Goal: Task Accomplishment & Management: Use online tool/utility

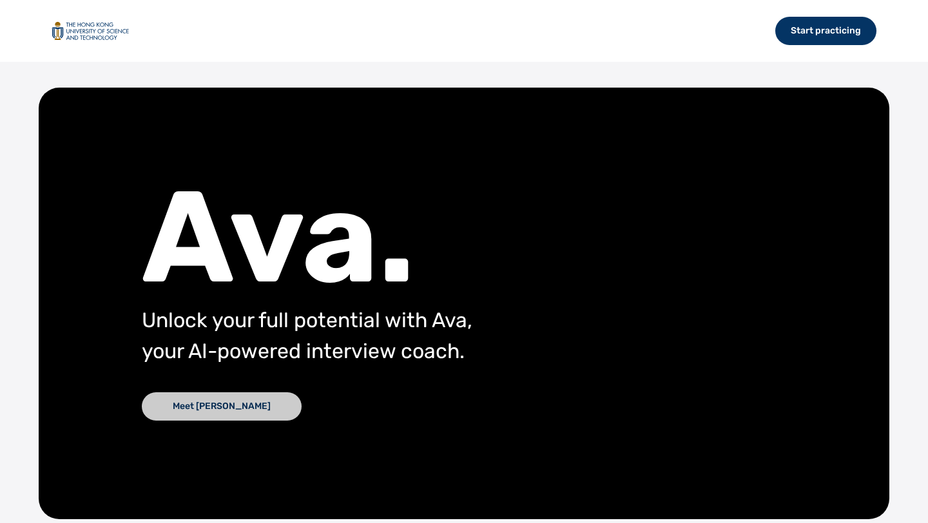
click at [199, 409] on div "Meet [PERSON_NAME]" at bounding box center [222, 407] width 160 height 28
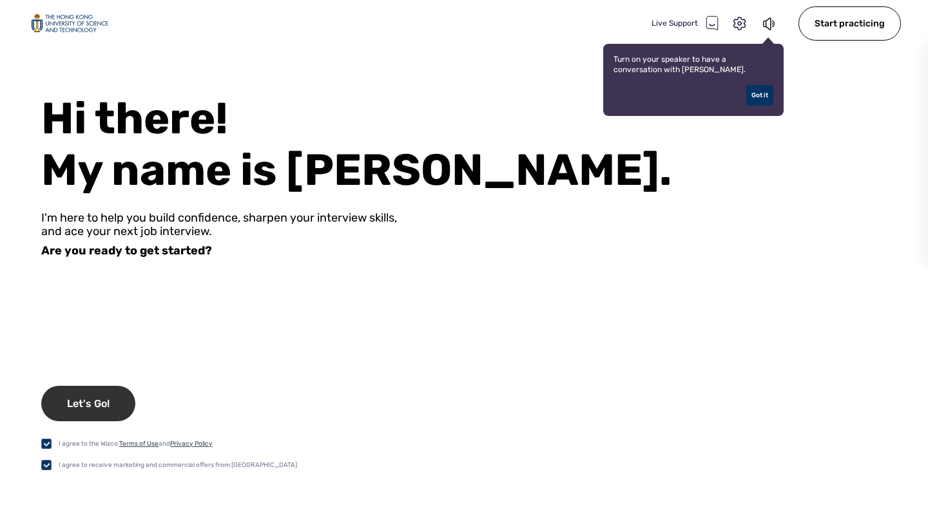
click at [102, 403] on div "Let's Go!" at bounding box center [88, 403] width 94 height 35
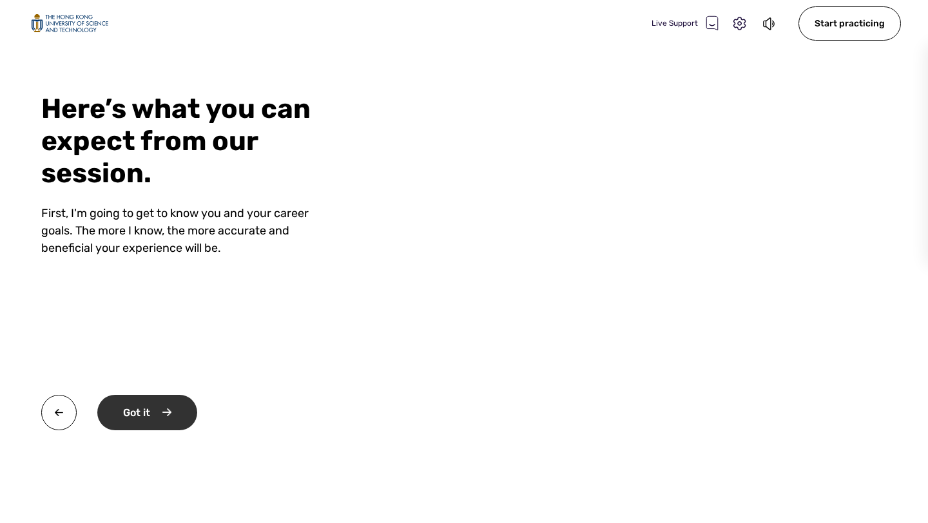
click at [185, 416] on div "Got it" at bounding box center [147, 412] width 100 height 35
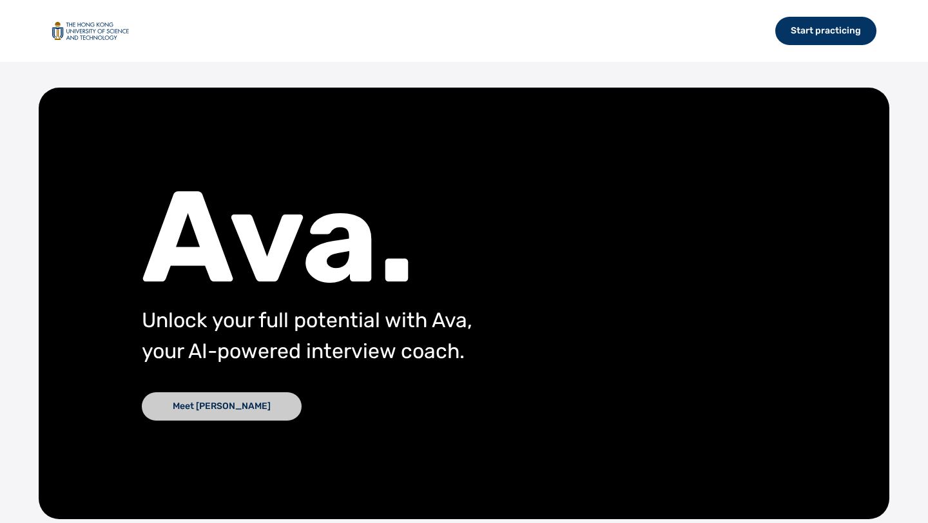
click at [199, 411] on div "Meet [PERSON_NAME]" at bounding box center [222, 407] width 160 height 28
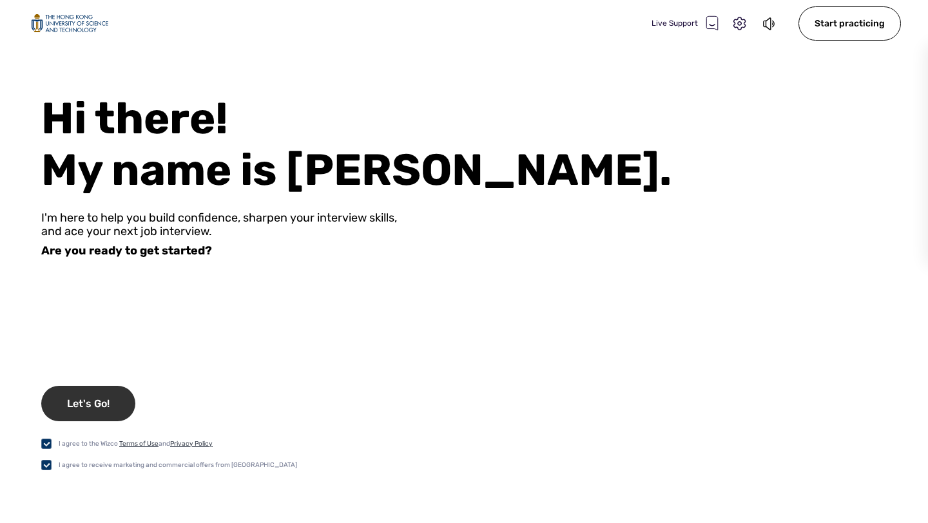
click at [98, 405] on div "Let's Go!" at bounding box center [88, 403] width 94 height 35
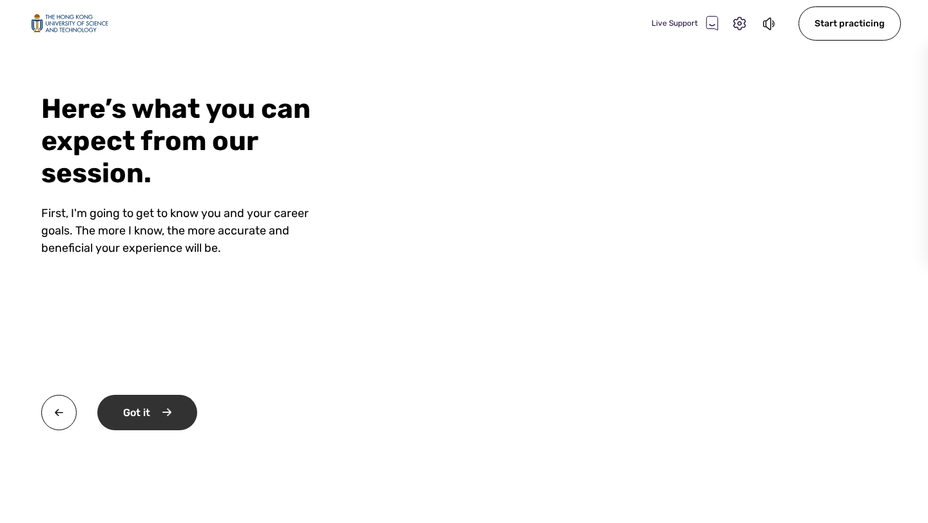
click at [129, 412] on div "Got it" at bounding box center [147, 412] width 100 height 35
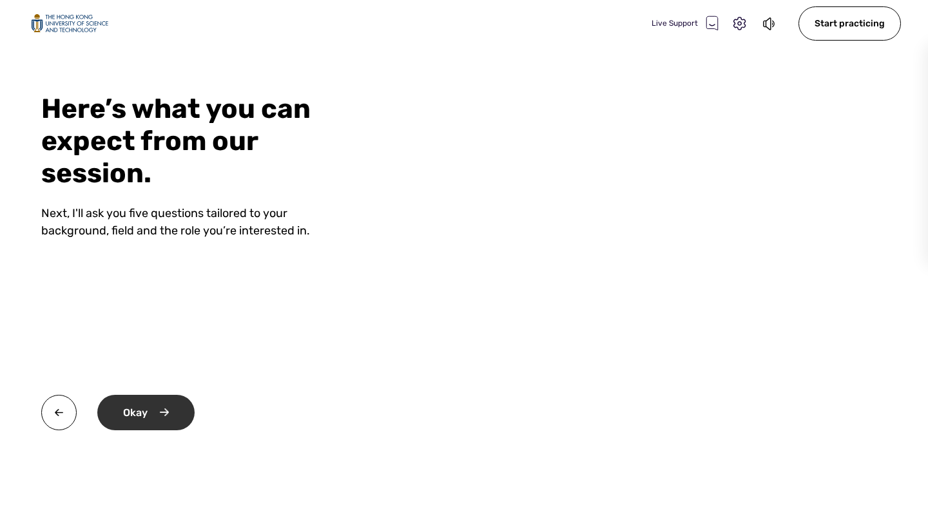
click at [147, 411] on div "Okay" at bounding box center [145, 412] width 97 height 35
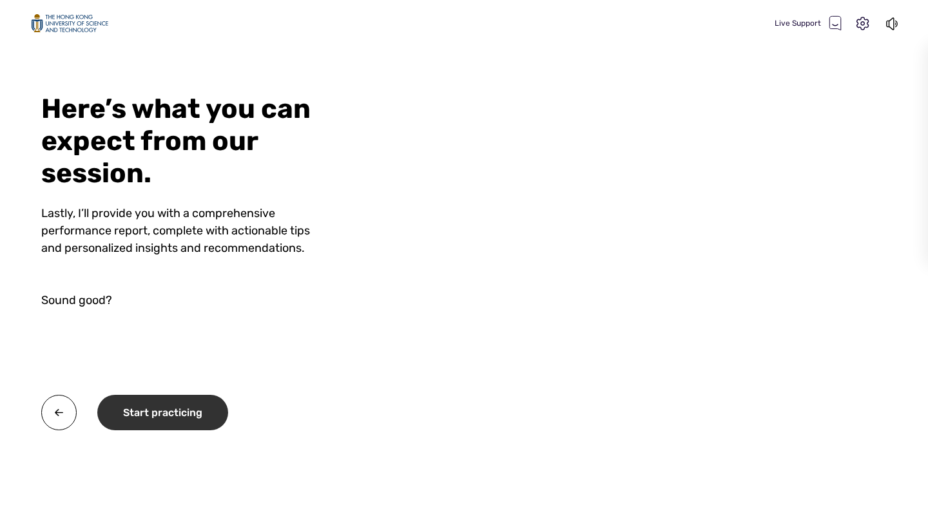
click at [170, 416] on div "Start practicing" at bounding box center [162, 412] width 131 height 35
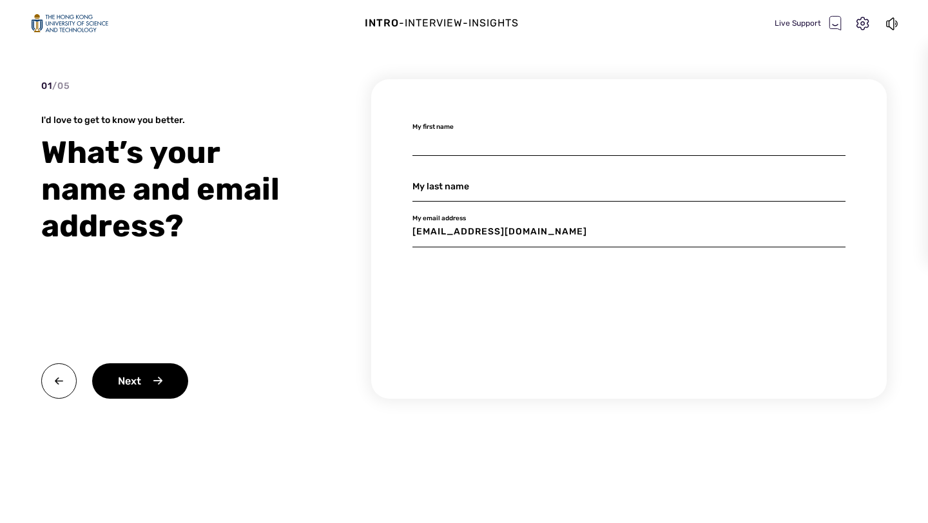
click at [452, 142] on input at bounding box center [628, 141] width 433 height 30
type input "[PERSON_NAME]"
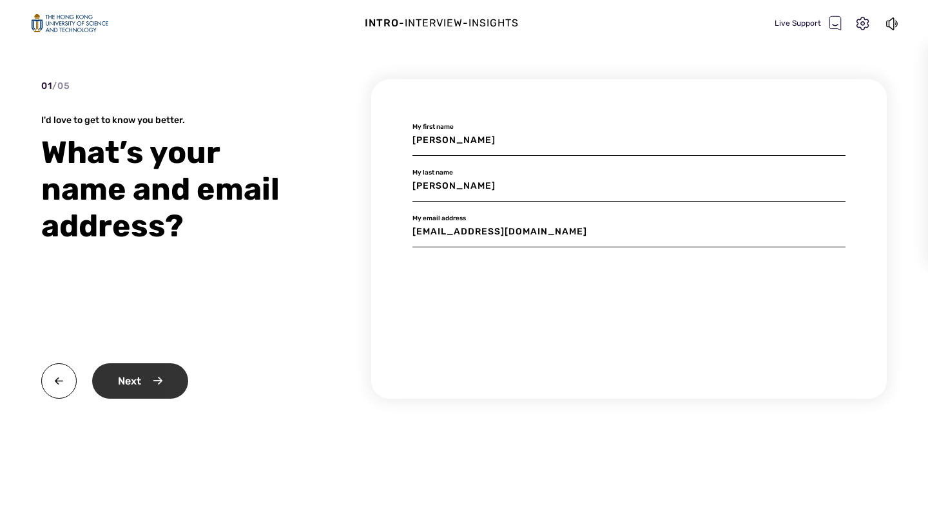
click at [123, 386] on div "Next" at bounding box center [140, 381] width 96 height 35
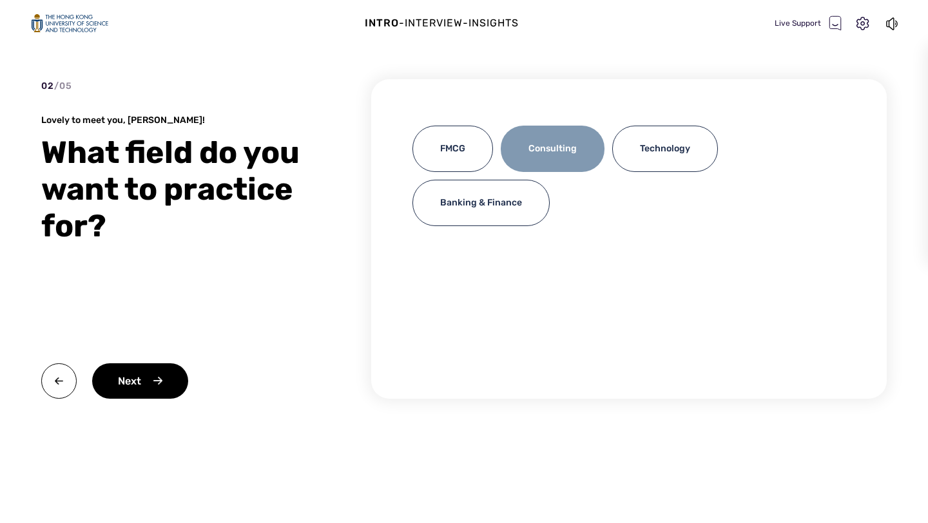
click at [537, 156] on div "Consulting" at bounding box center [553, 149] width 104 height 46
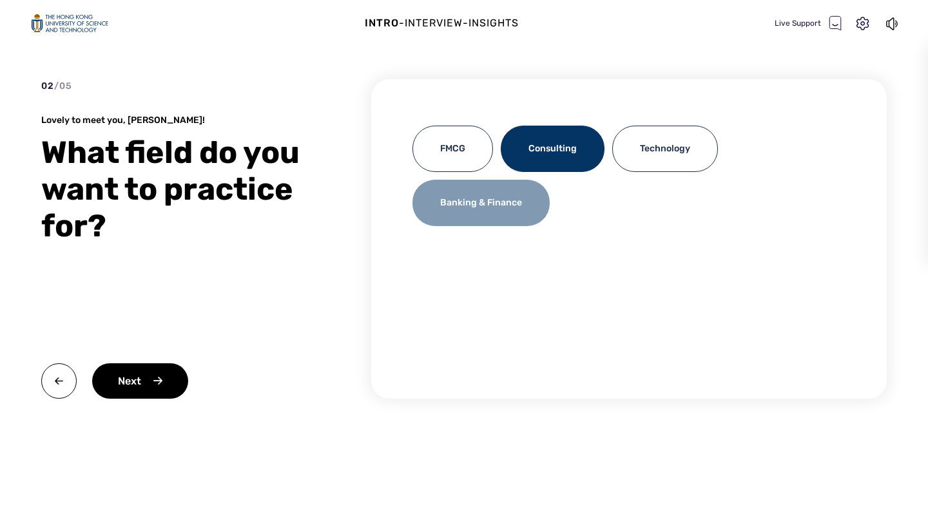
click at [509, 204] on div "Banking & Finance" at bounding box center [480, 203] width 137 height 46
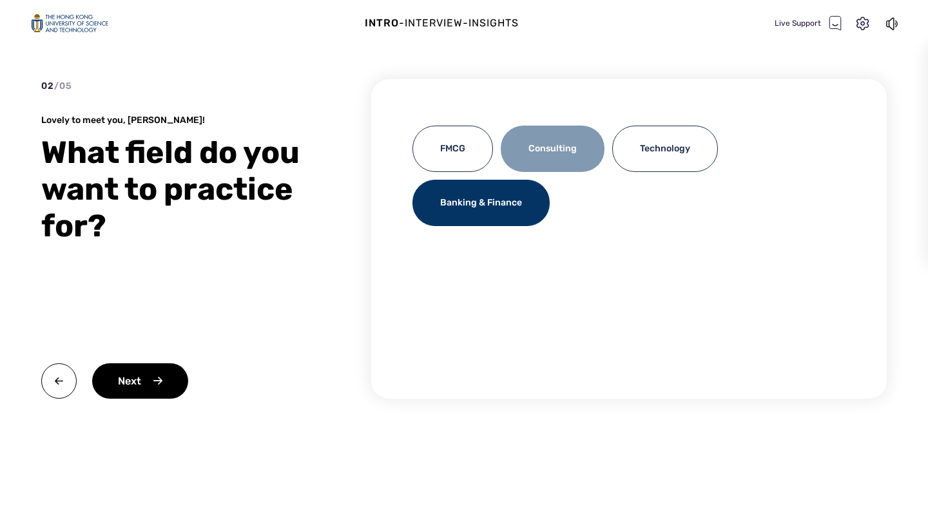
click at [552, 155] on div "Consulting" at bounding box center [553, 149] width 104 height 46
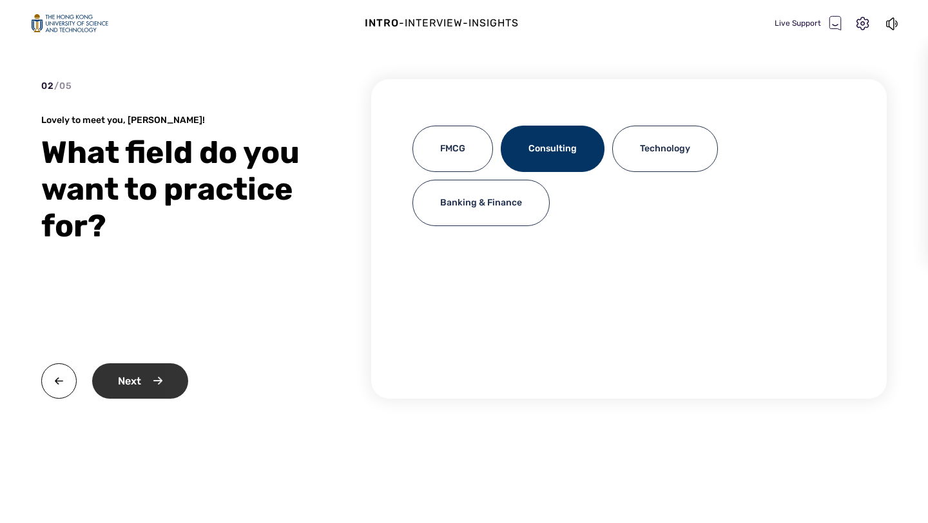
click at [122, 382] on div "Next" at bounding box center [140, 381] width 96 height 35
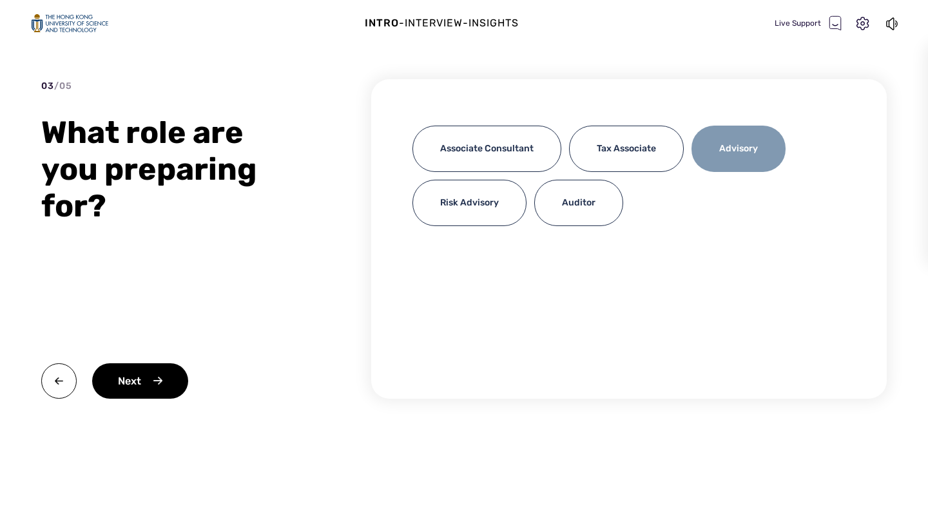
click at [727, 147] on div "Advisory" at bounding box center [739, 149] width 94 height 46
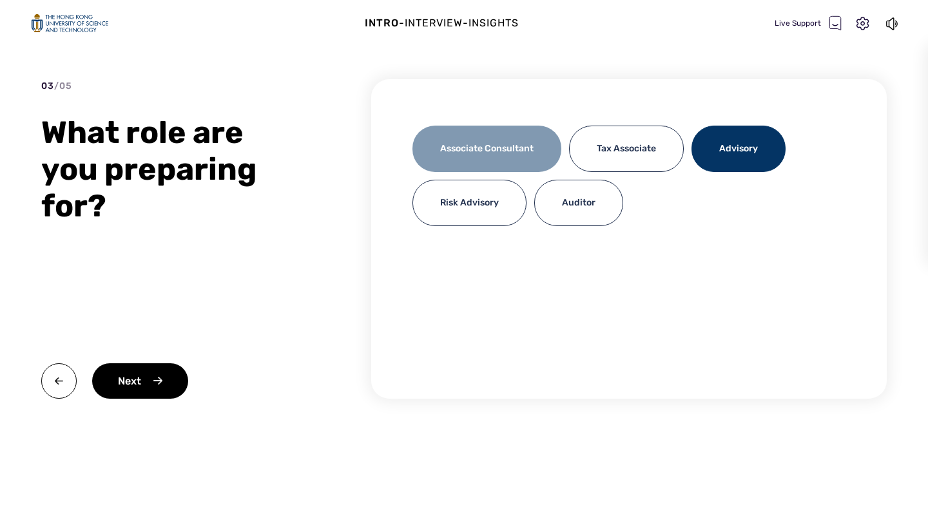
click at [482, 157] on div "Associate Consultant" at bounding box center [486, 149] width 149 height 46
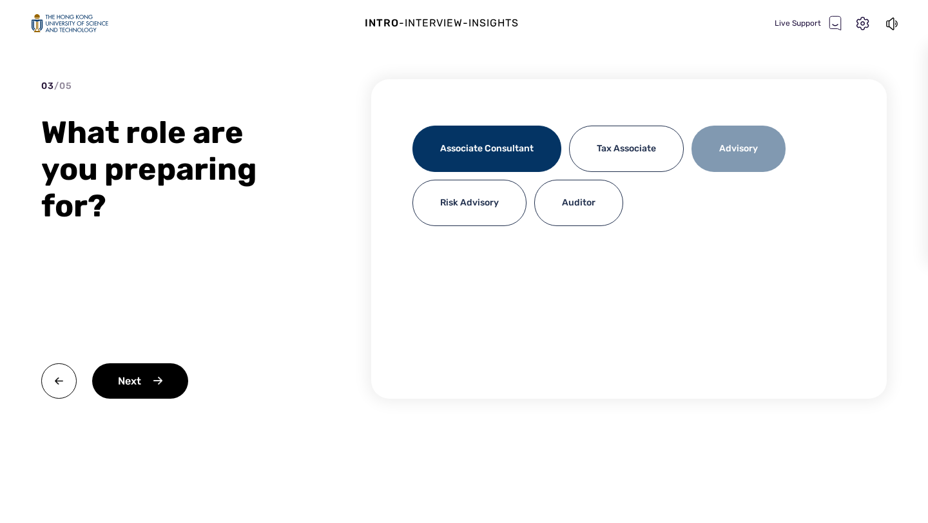
click at [727, 153] on div "Advisory" at bounding box center [739, 149] width 94 height 46
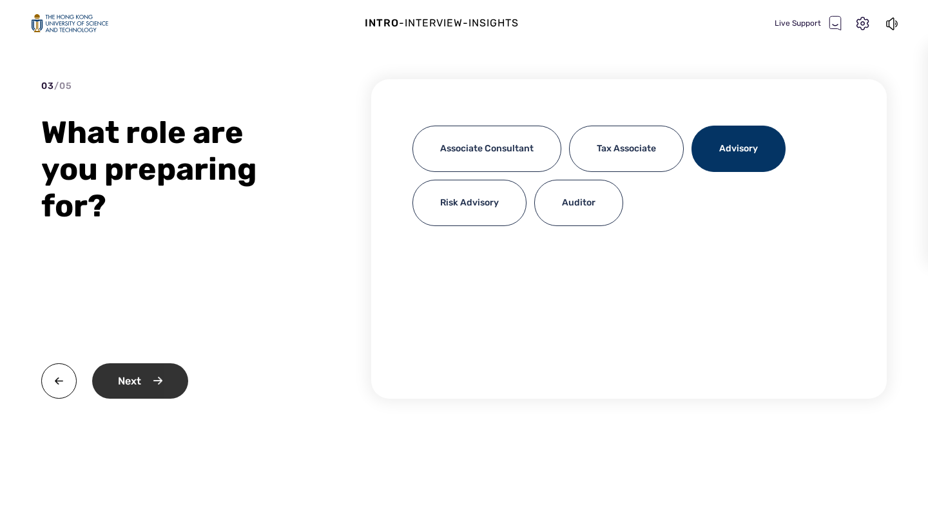
click at [159, 382] on div "Next" at bounding box center [140, 381] width 96 height 35
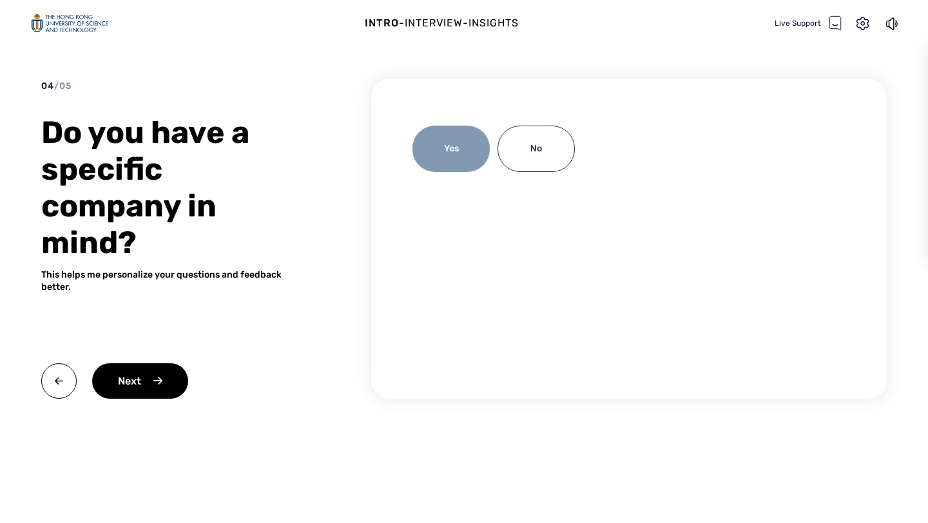
click at [454, 148] on div "Yes" at bounding box center [450, 149] width 77 height 46
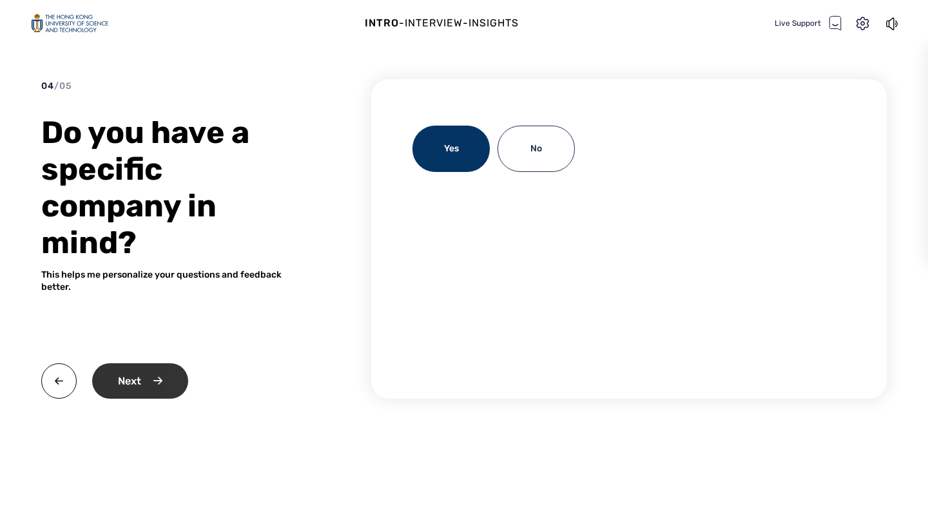
click at [149, 381] on div "Next" at bounding box center [140, 381] width 96 height 35
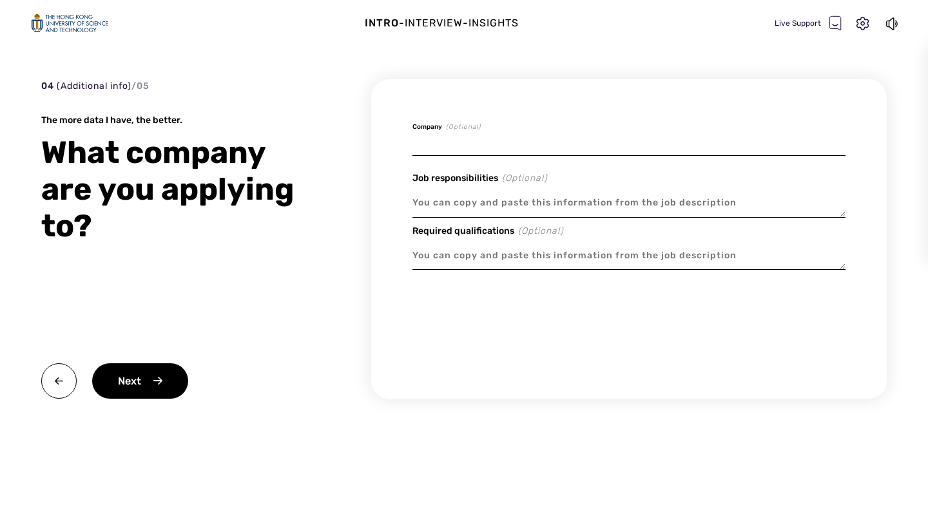
click at [460, 141] on input at bounding box center [628, 141] width 433 height 30
type textarea "x"
type input "P"
type textarea "x"
type input "Pw"
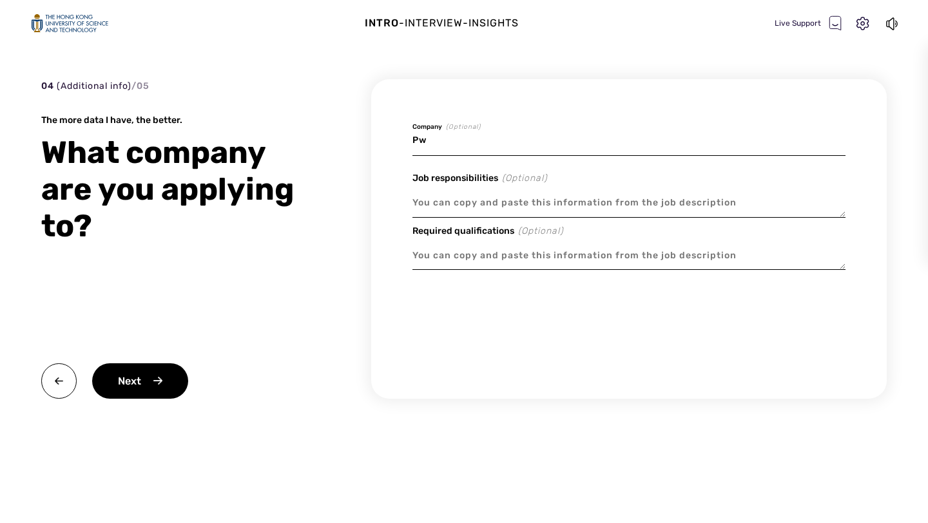
type textarea "x"
type input "PwC"
click at [483, 204] on textarea at bounding box center [628, 203] width 433 height 30
paste textarea "Strategy Consultant / Family Business Advisory"
type textarea "x"
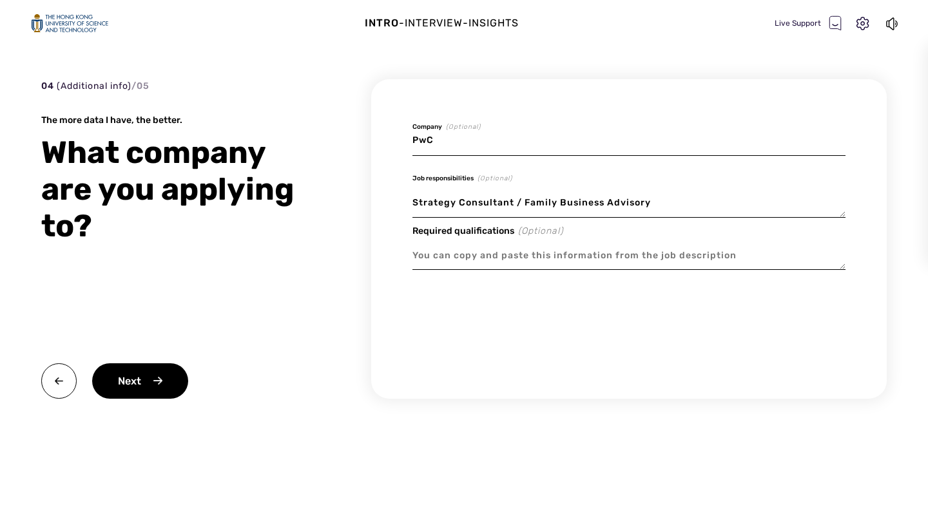
type textarea "Strategy Consultant / Family Business Advisory"
type textarea "x"
click at [457, 145] on input "PwC" at bounding box center [628, 141] width 433 height 30
type input "PwCㄥ"
type textarea "x"
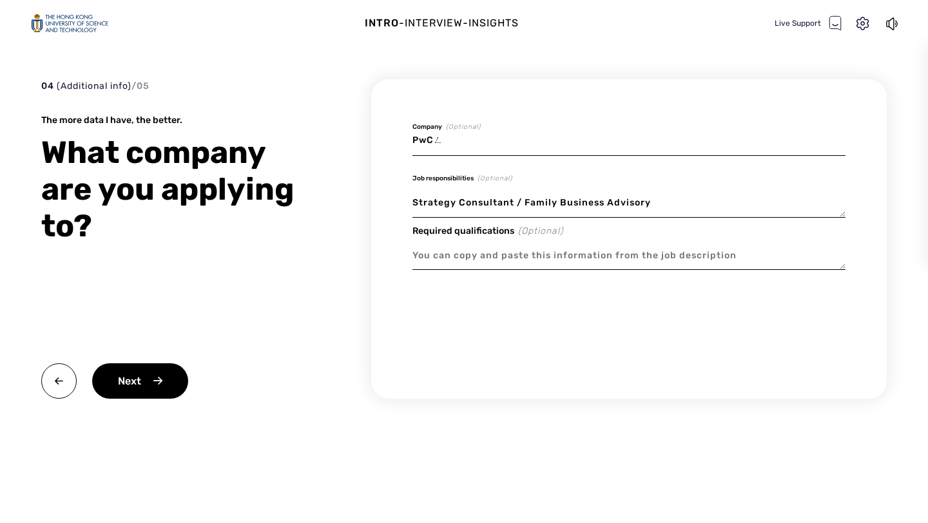
type input "PwC"
type textarea "x"
type input "PwCㄥ"
type textarea "x"
type input "PwC"
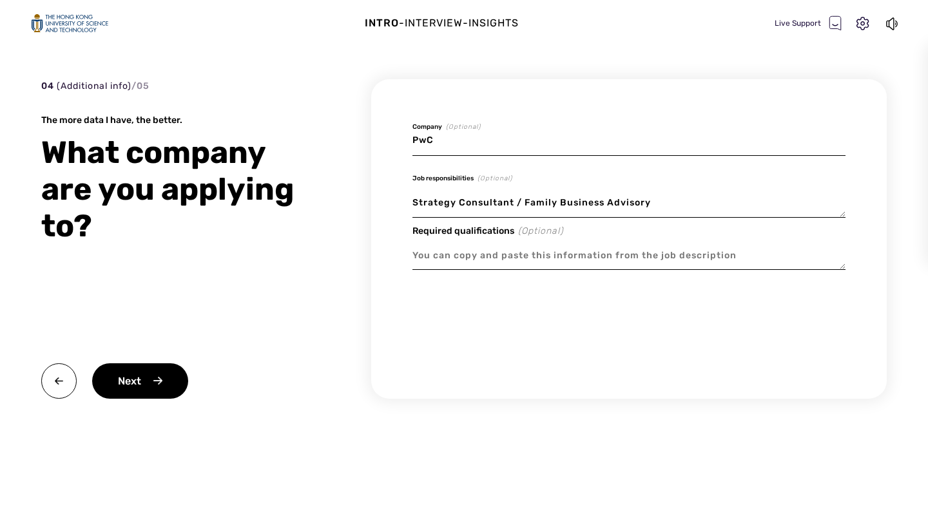
type textarea "x"
type input "PwC/"
type textarea "x"
type input "PwC/"
paste input "Raffles Family Office"
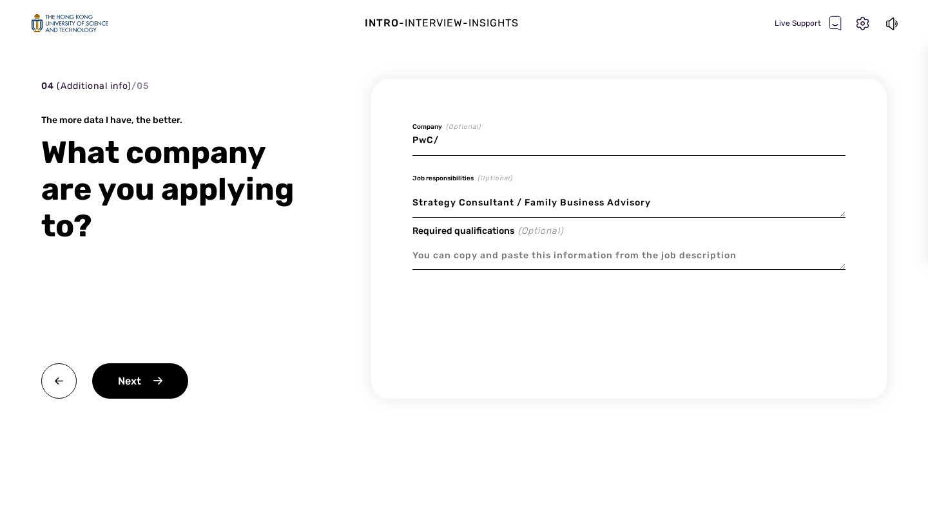
type textarea "x"
type input "PwC/Raffles Family Office"
click at [657, 199] on textarea "Strategy Consultant / Family Business Advisory" at bounding box center [628, 203] width 433 height 30
type textarea "x"
type textarea "Strategy Consultant / Family Business Advisory/"
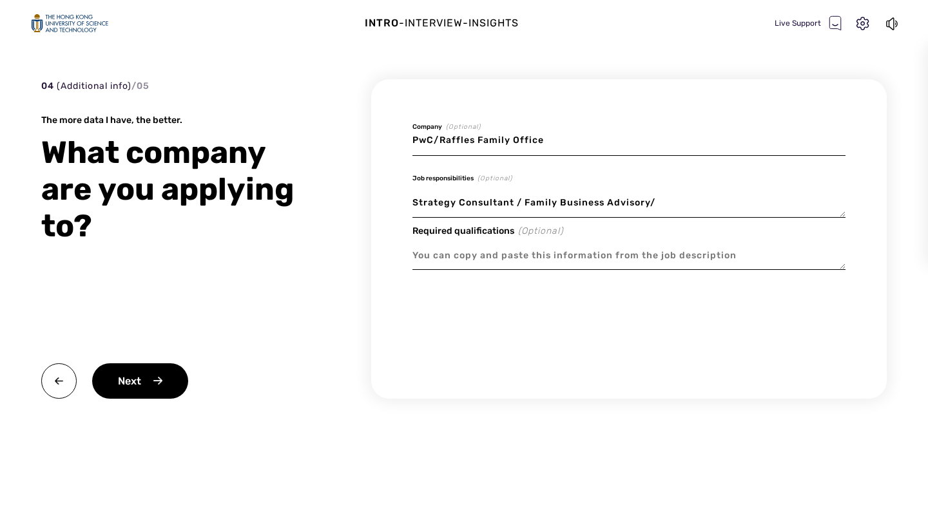
paste textarea "Family Office Associate / BD"
type textarea "x"
type textarea "Strategy Consultant / Family Business AdvisoryFamily Office Associate / BD"
click at [649, 201] on textarea "Strategy Consultant / Family Business AdvisoryFamily Office Associate / BD" at bounding box center [628, 203] width 433 height 30
type textarea "x"
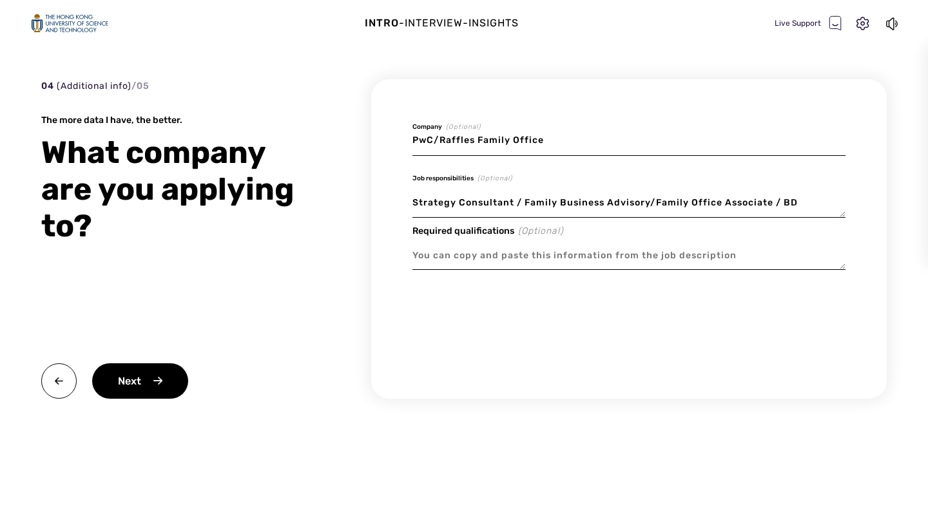
type textarea "Strategy Consultant / Family Business Advisory/Family Office Associate / BD"
click at [468, 251] on textarea at bounding box center [628, 256] width 433 height 30
drag, startPoint x: 414, startPoint y: 201, endPoint x: 809, endPoint y: 199, distance: 394.4
click at [809, 199] on textarea "Strategy Consultant / Family Business Advisory/Family Office Associate / BD" at bounding box center [628, 203] width 433 height 30
click at [431, 253] on textarea at bounding box center [628, 256] width 433 height 30
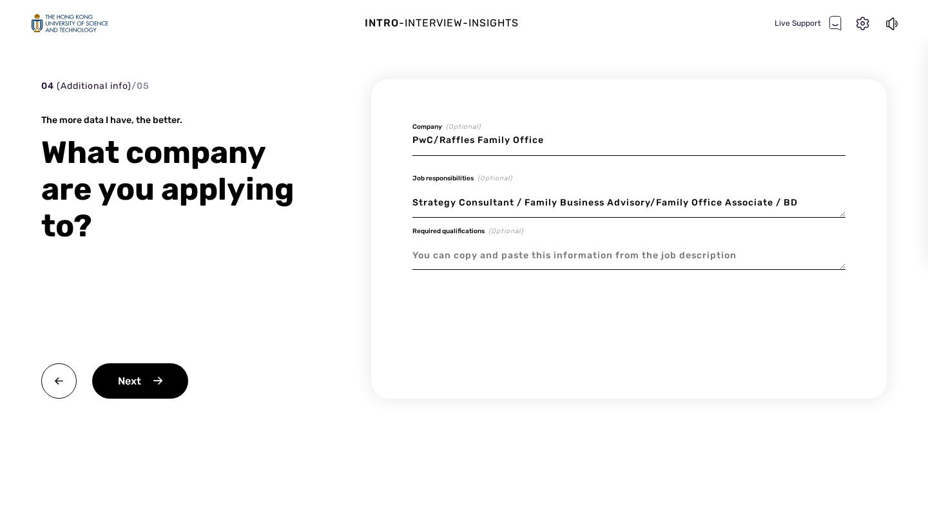
paste textarea "1. Loremips Dolorsitam / Consec Adipisci Elitsedd Eiusmodtemporinc: Utlabor etd…"
type textarea "x"
type textarea "1. Loremips Dolorsitam / Consec Adipisci Elitsedd Eiusmodtemporinc: Utlabor etd…"
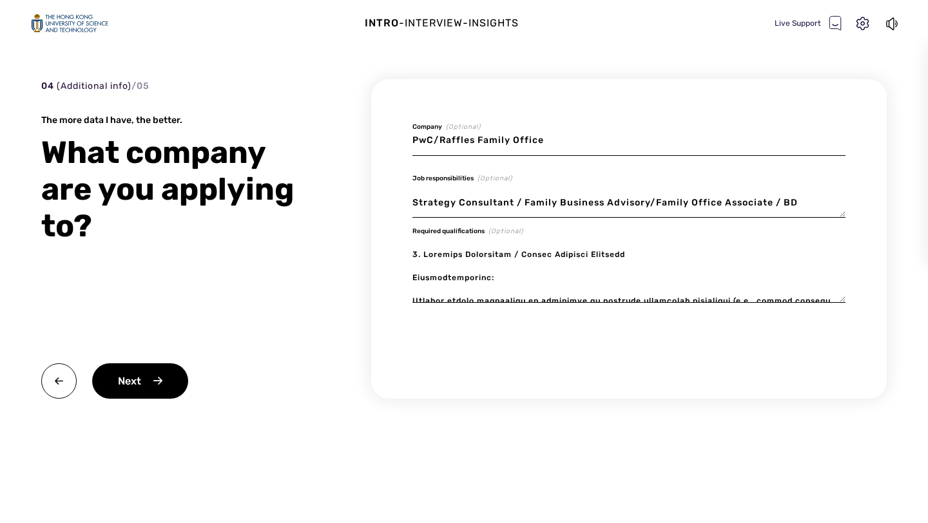
scroll to position [873, 0]
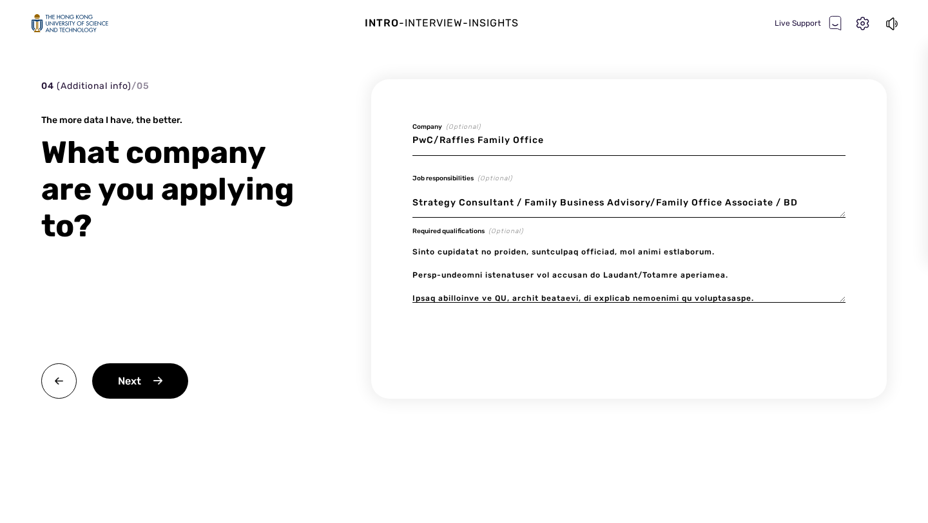
type textarea "x"
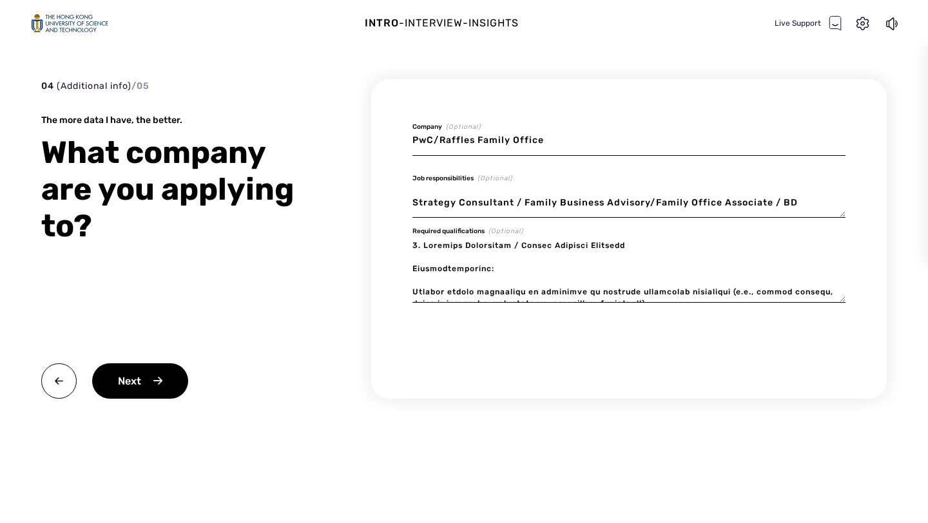
scroll to position [0, 0]
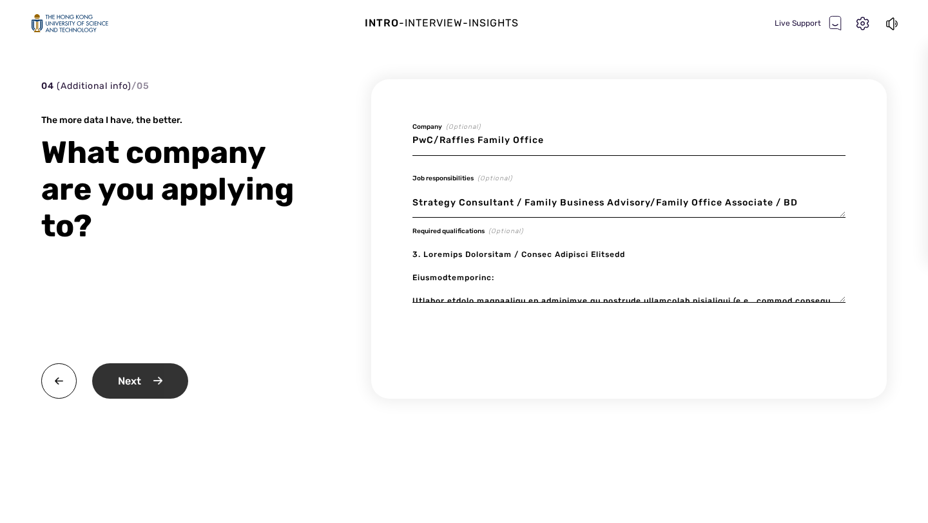
type textarea "1. Loremips Dolorsitam / Consec Adipisci Elitsedd Eiusmodtemporinc: Utlabor etd…"
click at [155, 384] on div "Next" at bounding box center [140, 381] width 96 height 35
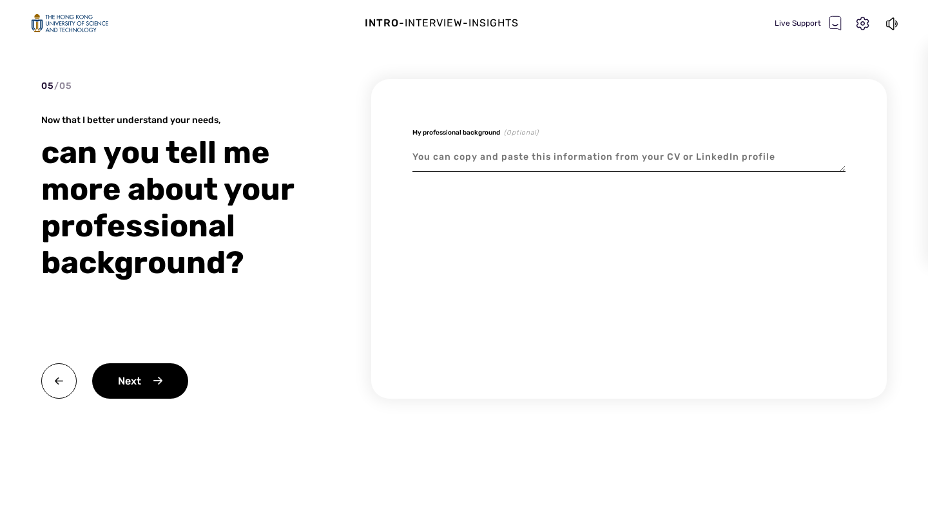
click at [435, 158] on textarea at bounding box center [628, 157] width 433 height 30
paste textarea "Strategic advisor in luxury real estate and UHNW markets, currently pursuing th…"
type textarea "x"
type textarea "Strategic advisor in luxury real estate and UHNW markets, currently pursuing th…"
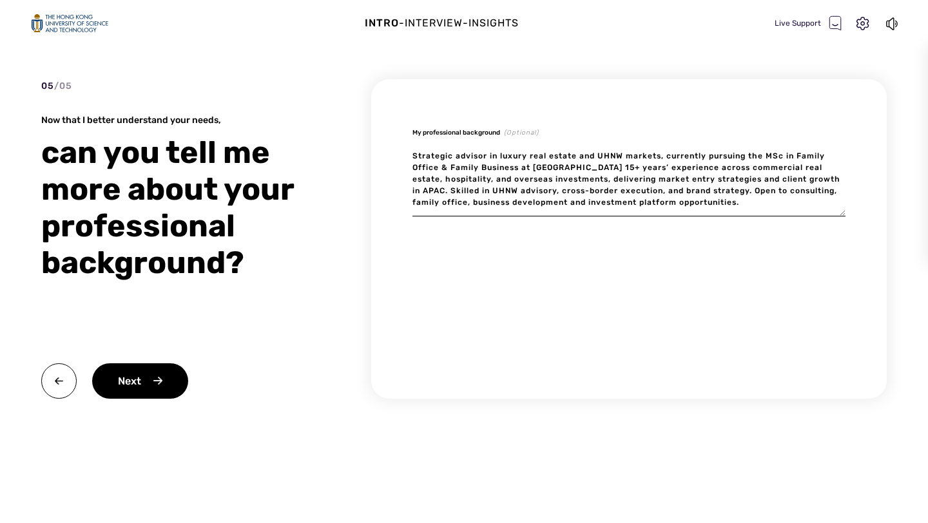
drag, startPoint x: 755, startPoint y: 203, endPoint x: 369, endPoint y: 137, distance: 391.1
click at [369, 137] on div "05 / 05 Now that I better understand your needs, can you tell me more about you…" at bounding box center [464, 262] width 846 height 366
type textarea "x"
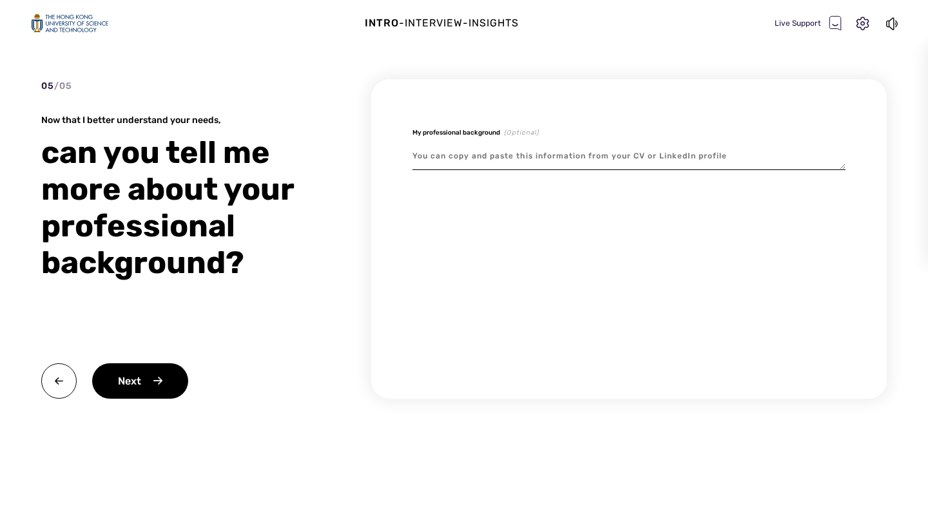
paste textarea "Strategic advisor in luxury real estate and UHNW markets, currently pursuing th…"
type textarea "x"
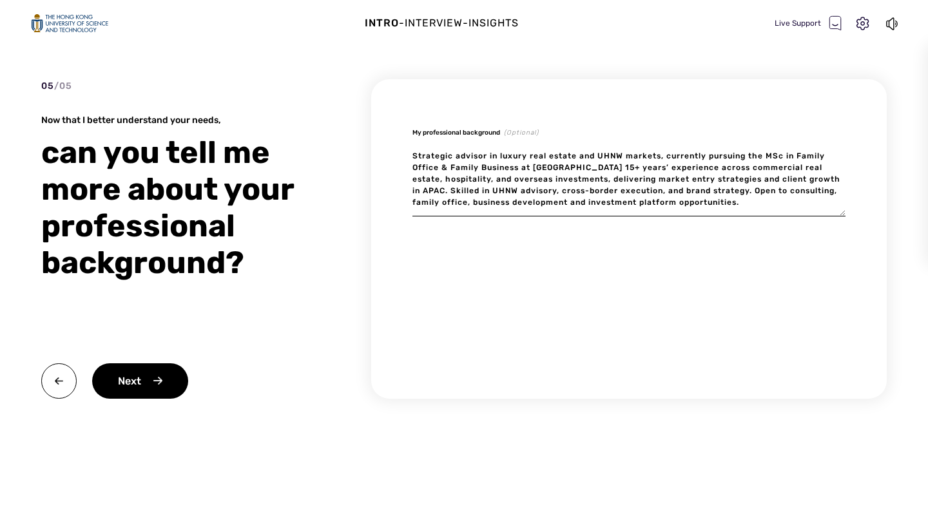
type textarea "Strategic advisor in luxury real estate and UHNW markets, currently pursuing th…"
type textarea "x"
click at [152, 387] on div "Next" at bounding box center [140, 381] width 96 height 35
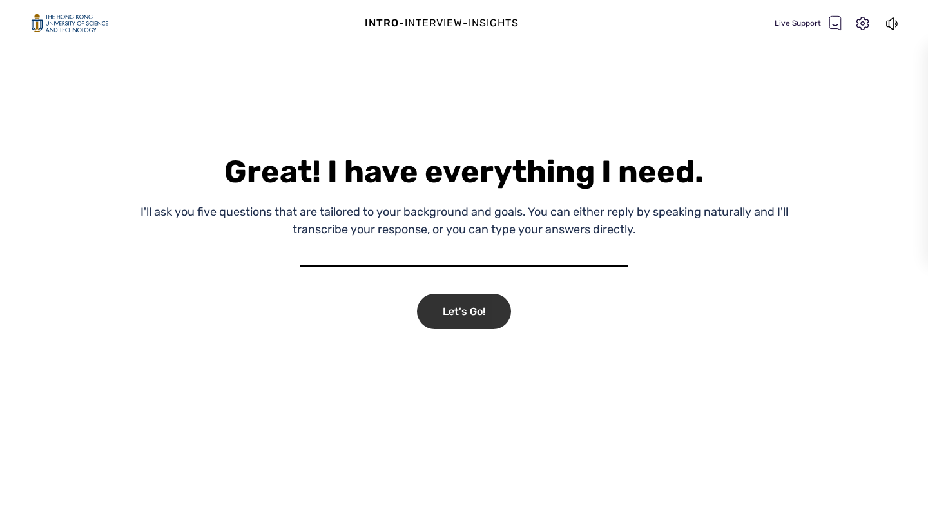
click at [447, 305] on div "Let's Go!" at bounding box center [464, 311] width 94 height 35
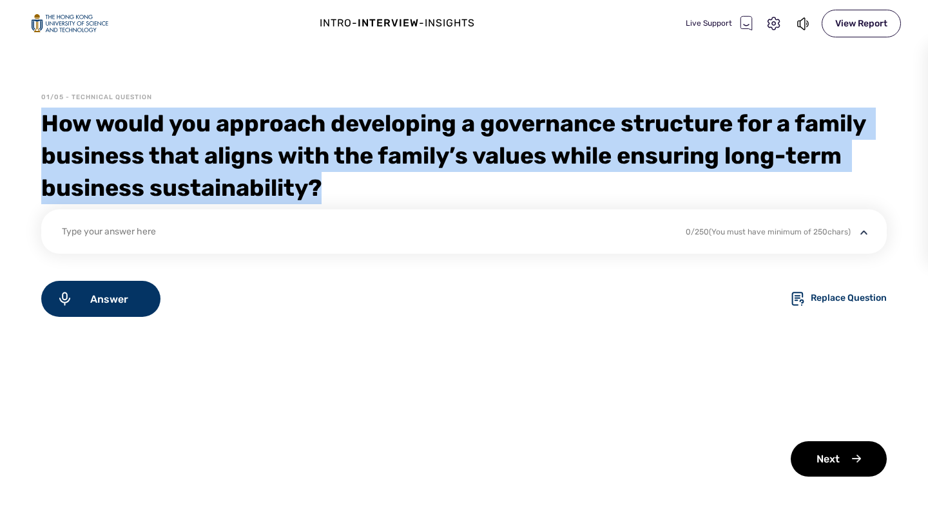
drag, startPoint x: 44, startPoint y: 121, endPoint x: 376, endPoint y: 188, distance: 338.6
click at [376, 188] on div "How would you approach developing a governance structure for a family business …" at bounding box center [464, 156] width 846 height 97
copy div "How would you approach developing a governance structure for a family business …"
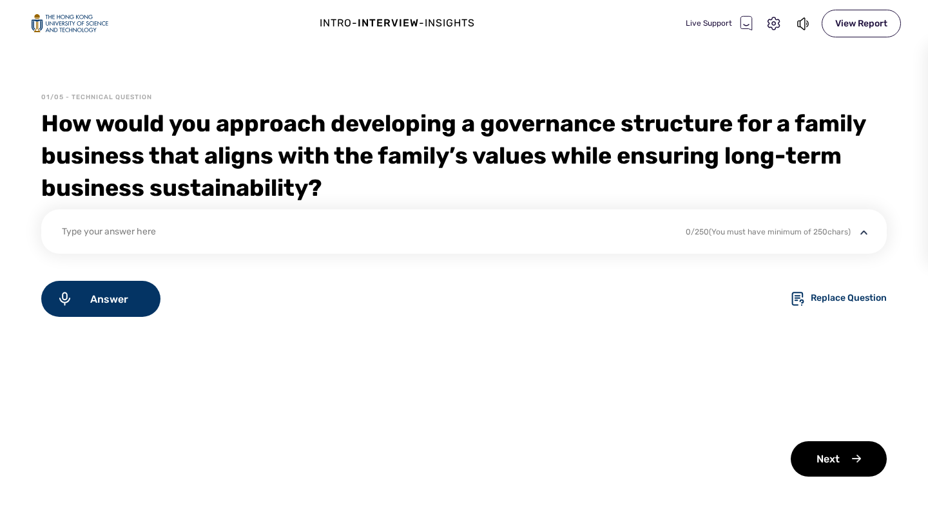
click at [117, 229] on div "Type your answer here" at bounding box center [365, 233] width 607 height 17
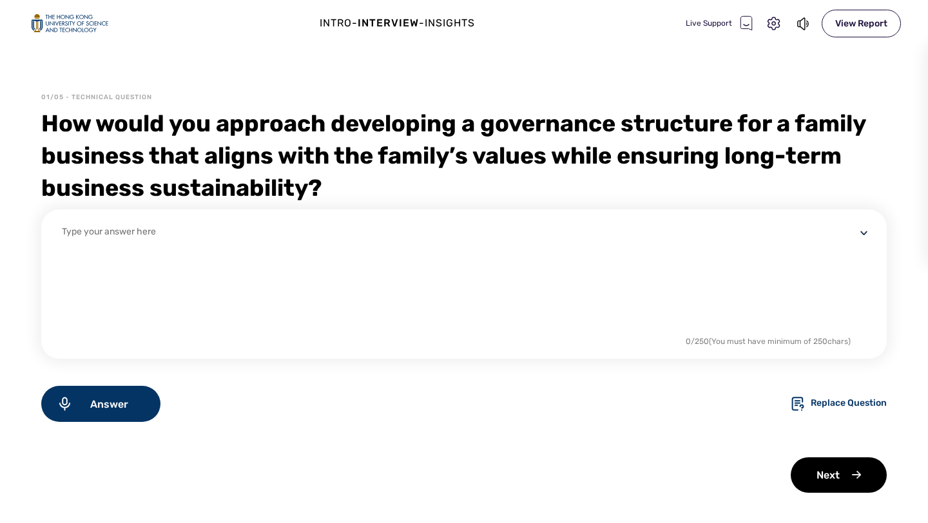
click at [139, 235] on textarea at bounding box center [459, 279] width 794 height 108
